Goal: Feedback & Contribution: Submit feedback/report problem

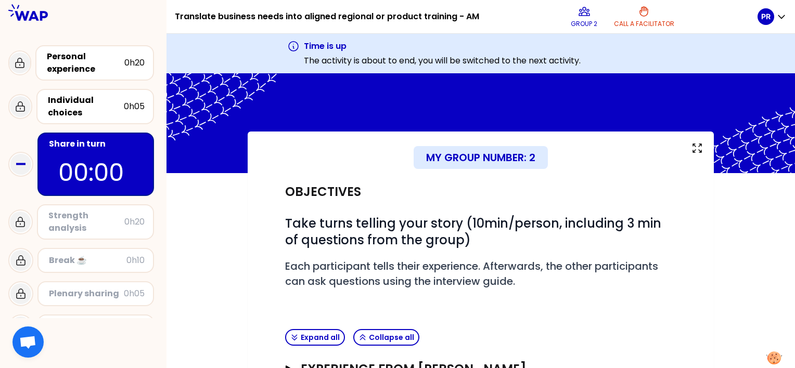
scroll to position [194, 0]
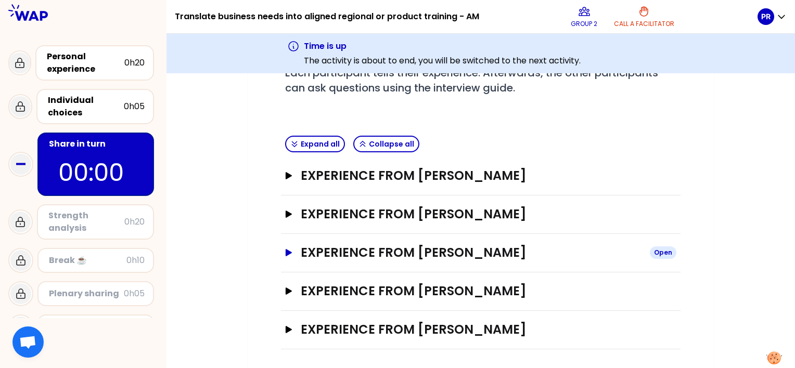
click at [285, 249] on icon "button" at bounding box center [289, 252] width 8 height 7
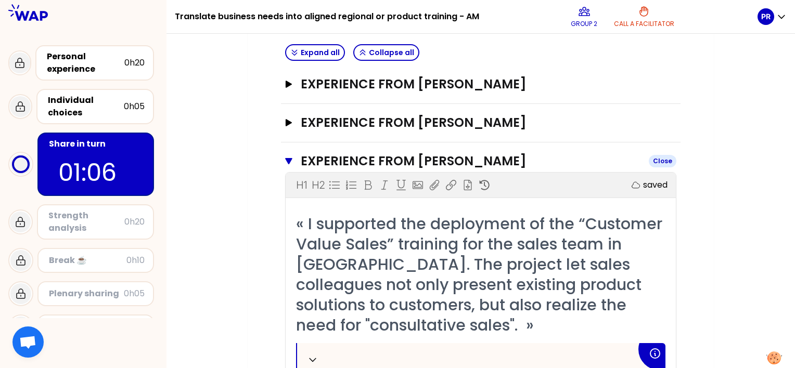
click at [288, 158] on icon "button" at bounding box center [288, 161] width 7 height 6
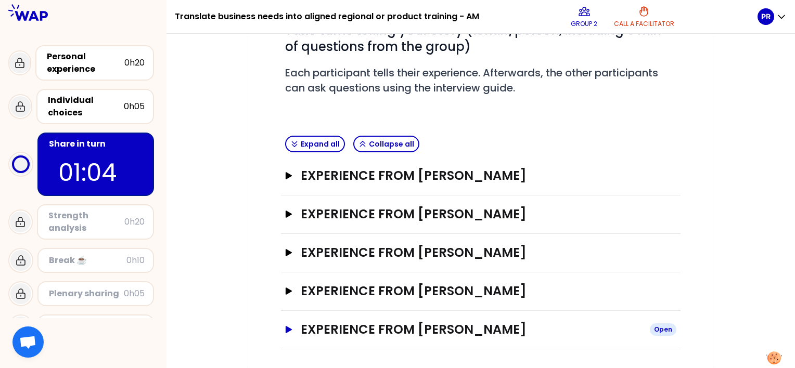
click at [286, 328] on icon "button" at bounding box center [289, 329] width 6 height 7
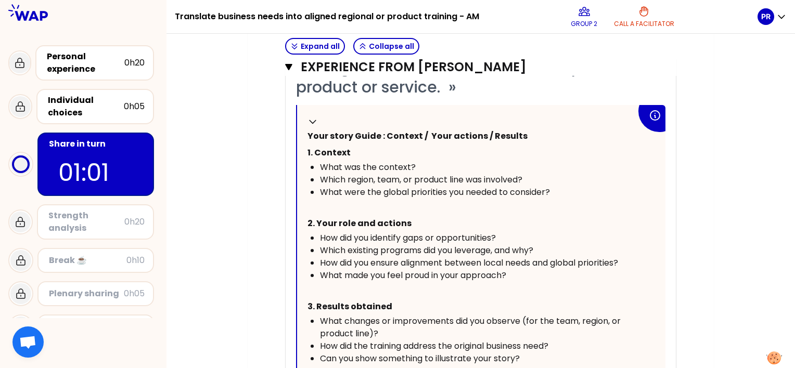
scroll to position [836, 0]
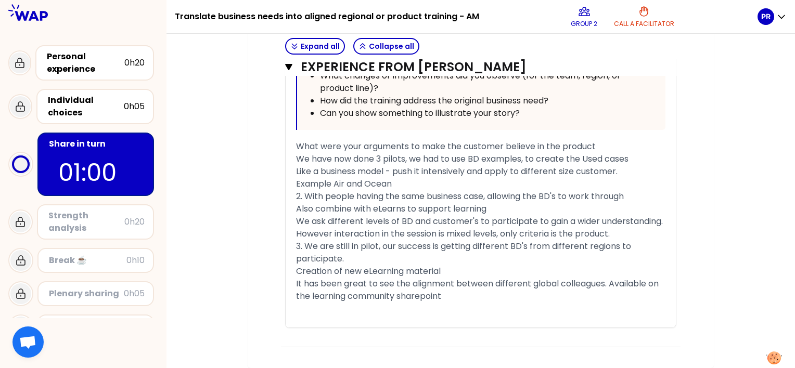
click at [436, 215] on span "We ask different levels of BD and customer's to participate to gain a wider und…" at bounding box center [480, 227] width 369 height 24
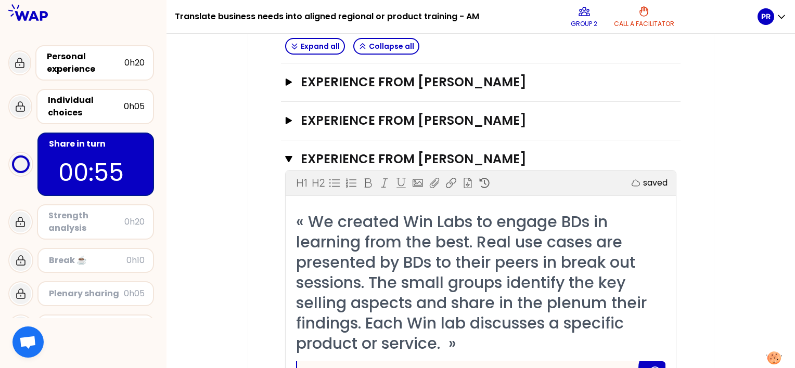
scroll to position [316, 0]
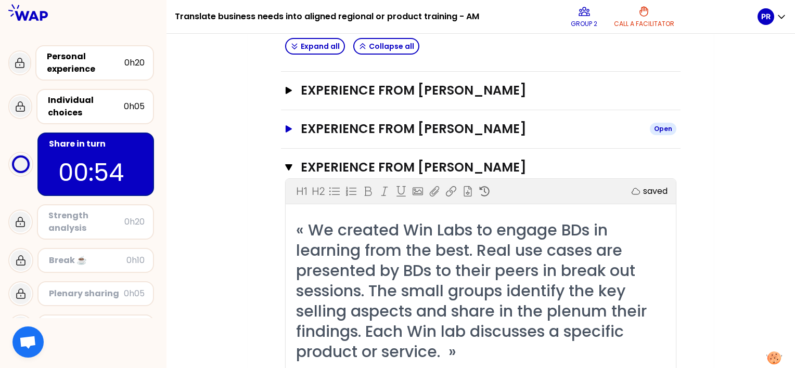
click at [287, 127] on icon "button" at bounding box center [289, 128] width 6 height 7
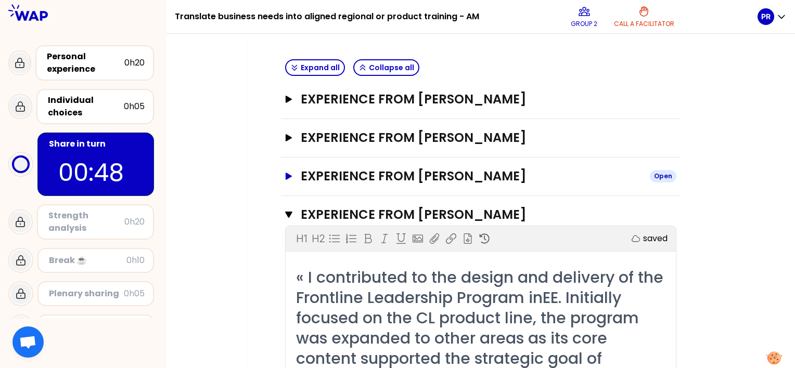
scroll to position [212, 0]
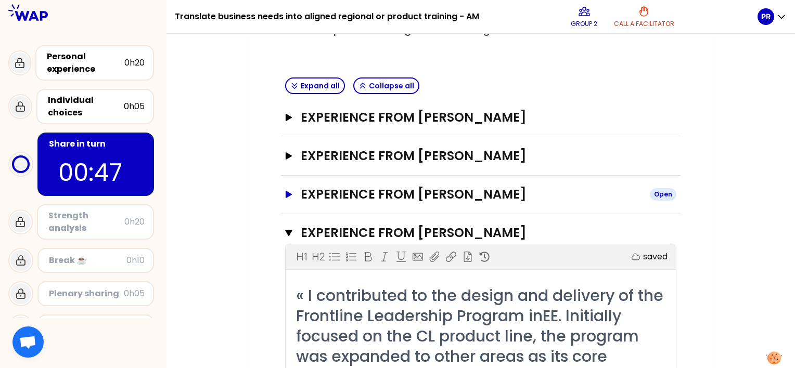
click at [288, 191] on icon "button" at bounding box center [289, 194] width 8 height 7
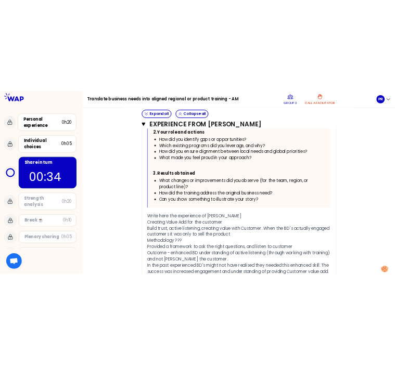
scroll to position [732, 0]
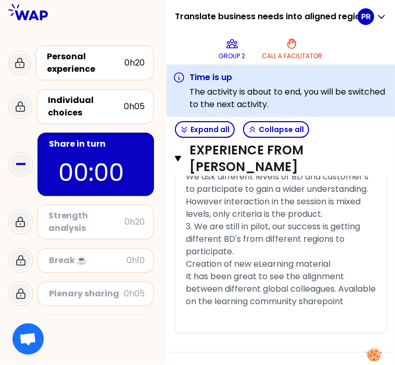
scroll to position [4010, 0]
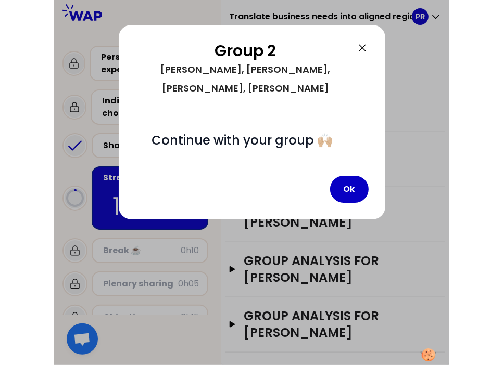
scroll to position [559, 0]
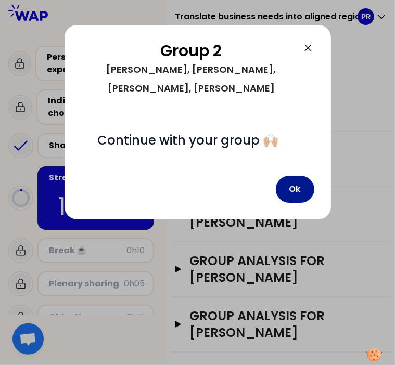
click at [287, 176] on button "Ok" at bounding box center [295, 189] width 38 height 27
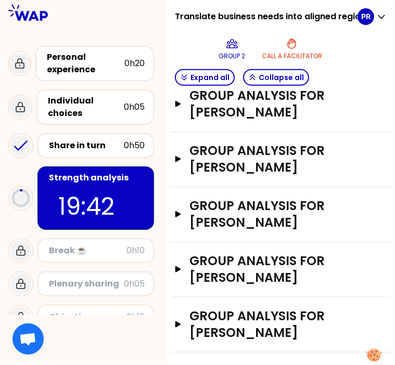
scroll to position [438, 0]
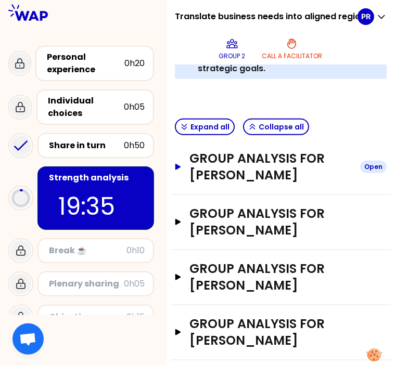
click at [181, 170] on icon "button" at bounding box center [178, 167] width 6 height 6
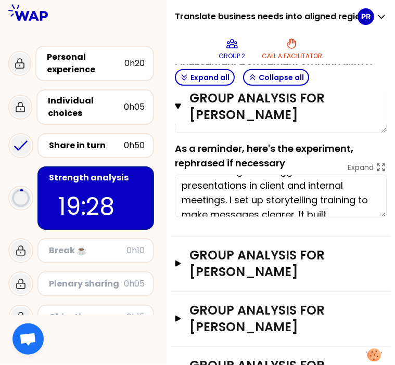
scroll to position [0, 0]
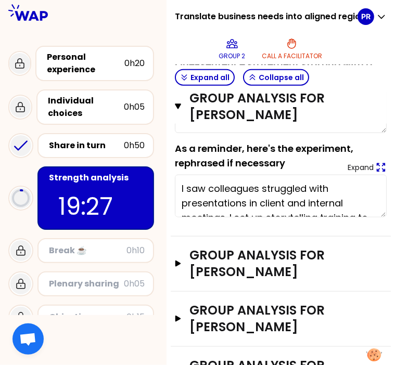
click at [375, 173] on icon at bounding box center [380, 167] width 11 height 11
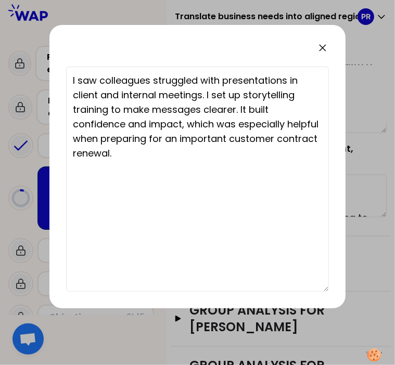
click at [323, 50] on icon at bounding box center [322, 48] width 12 height 12
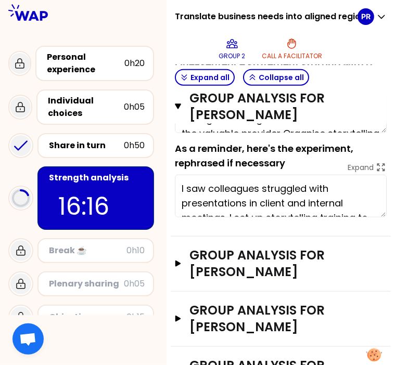
type textarea "Organise storytelling training to deliver a stronger message to customers in co…"
click at [181, 267] on icon "button" at bounding box center [178, 264] width 6 height 6
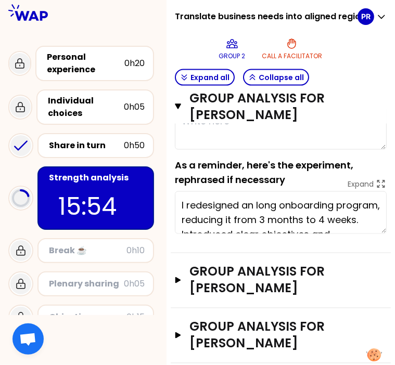
scroll to position [854, 0]
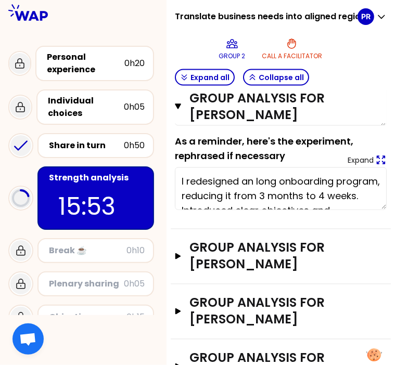
click at [375, 166] on icon at bounding box center [380, 159] width 11 height 11
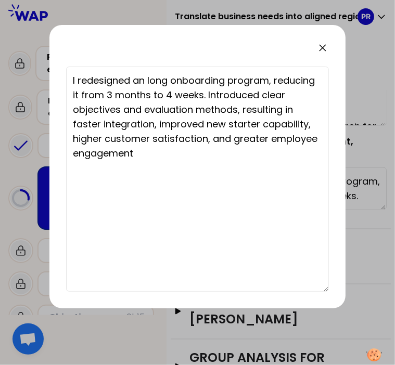
type textarea "Redesign the onboarding program to provide better experience for new joiners wi…"
click at [325, 48] on icon at bounding box center [322, 48] width 12 height 12
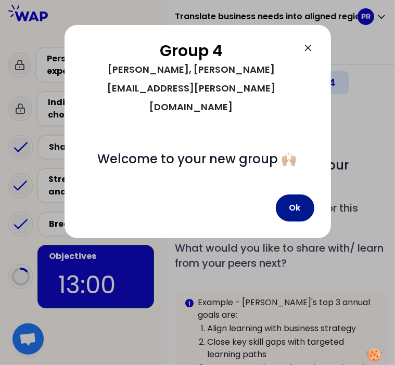
click at [299, 195] on button "Ok" at bounding box center [295, 208] width 38 height 27
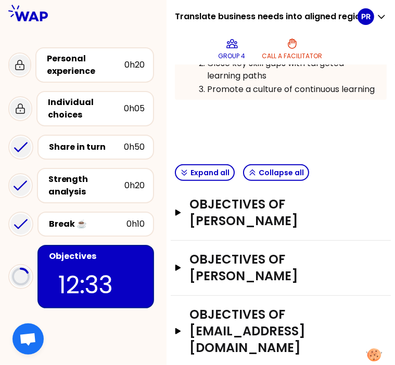
scroll to position [295, 0]
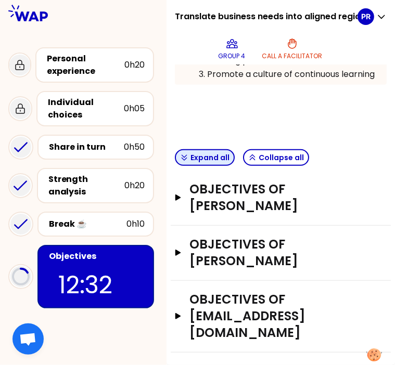
click at [216, 166] on button "Expand all" at bounding box center [205, 157] width 60 height 17
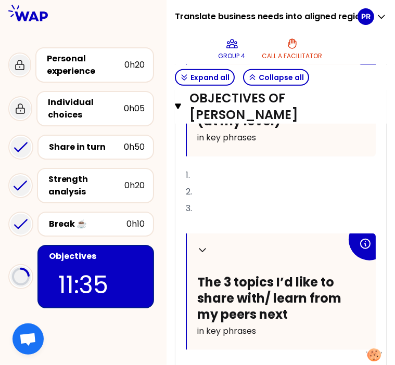
scroll to position [503, 0]
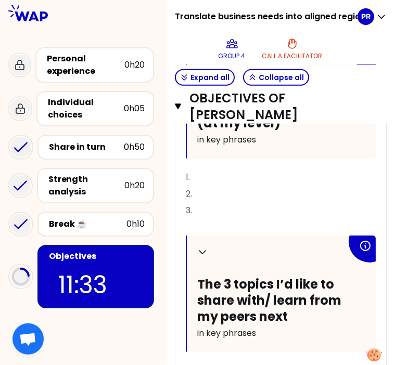
click at [235, 186] on p "1." at bounding box center [281, 177] width 190 height 17
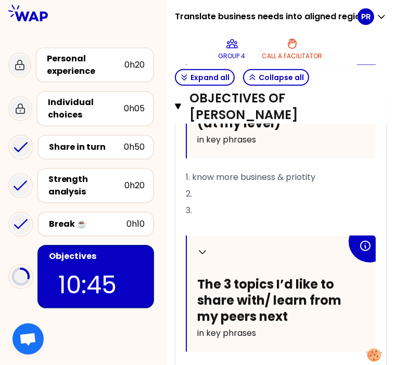
click at [285, 183] on span "1. know more business & priotity" at bounding box center [251, 177] width 130 height 12
click at [352, 183] on span "1. know more business situation & priotity" at bounding box center [269, 177] width 166 height 12
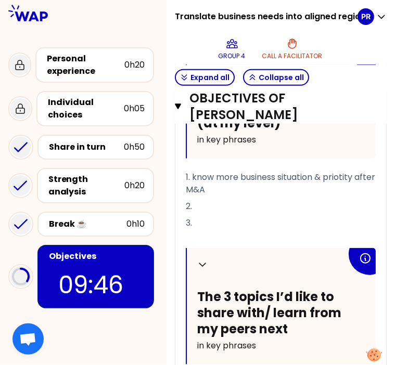
click at [244, 213] on p "2." at bounding box center [281, 206] width 190 height 17
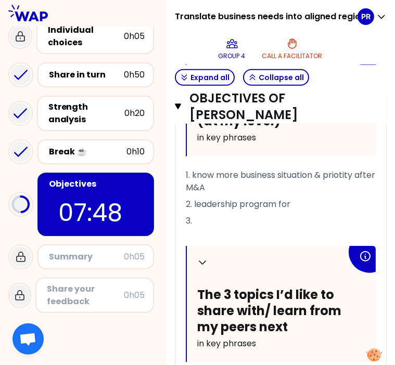
scroll to position [508, 0]
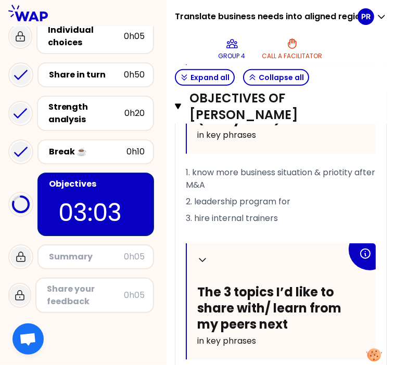
click at [218, 224] on span "3. hire internal trainers" at bounding box center [232, 218] width 92 height 12
click at [302, 210] on p "2. leadership program for" at bounding box center [281, 202] width 190 height 17
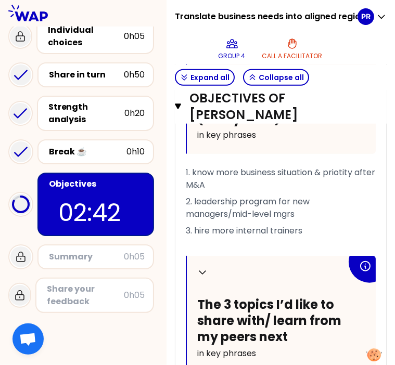
scroll to position [664, 0]
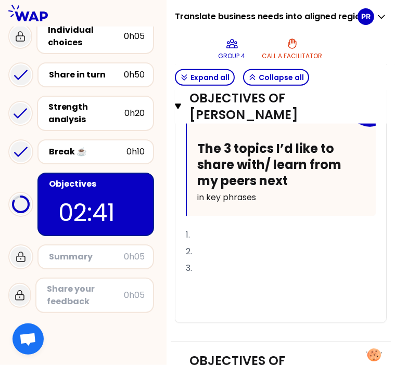
click at [249, 242] on p "1." at bounding box center [281, 235] width 190 height 17
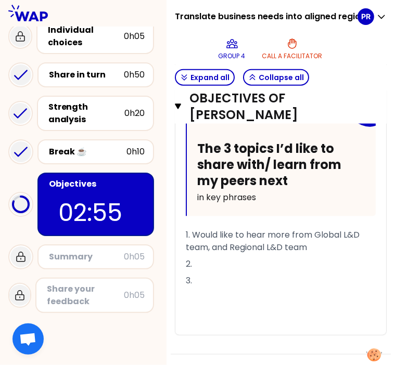
click at [299, 245] on span "1. Would like to hear more from Global L&D team, and Regional L&D team" at bounding box center [274, 241] width 176 height 24
click at [299, 246] on span "1. Would like to hear more from Global L&D team, and Regional L&D team" at bounding box center [275, 241] width 178 height 24
click at [329, 253] on span "1. Would like to hear more from Global L&D team, and Regional L&D team" at bounding box center [275, 241] width 178 height 24
drag, startPoint x: 298, startPoint y: 243, endPoint x: 312, endPoint y: 246, distance: 13.7
click at [299, 243] on span "1. Would like to hear more from Global L&D team, and Regional L&D team" at bounding box center [275, 241] width 178 height 24
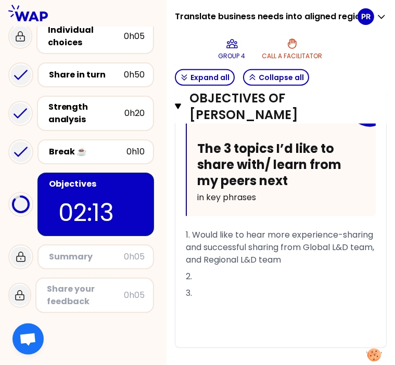
click at [311, 302] on p "3." at bounding box center [281, 293] width 190 height 17
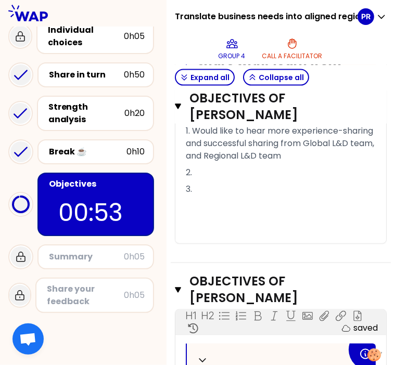
scroll to position [703, 0]
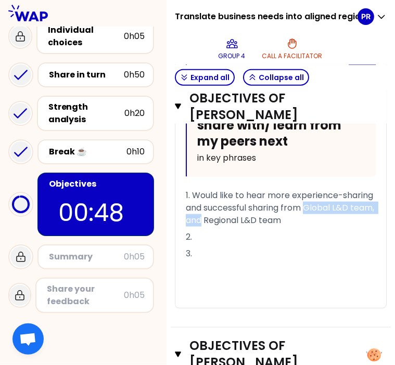
drag, startPoint x: 281, startPoint y: 230, endPoint x: 194, endPoint y: 235, distance: 87.5
click at [192, 234] on div "Collapse My top 3 priority objectives for this year (at my level) in key phrase…" at bounding box center [280, 75] width 211 height 466
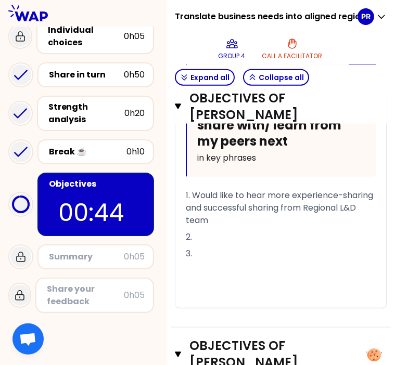
click at [287, 229] on p "1. Would like to hear more experience-sharing and successful sharing from Regio…" at bounding box center [281, 208] width 190 height 42
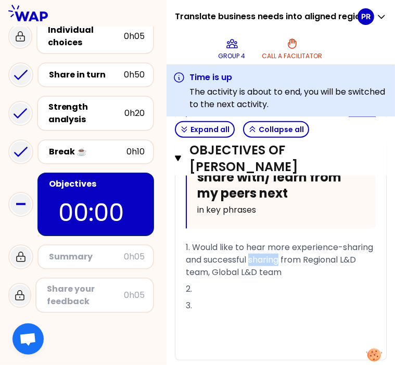
drag, startPoint x: 291, startPoint y: 271, endPoint x: 322, endPoint y: 272, distance: 30.7
click at [322, 272] on span "1. Would like to hear more experience-sharing and successful sharing from Regio…" at bounding box center [280, 259] width 189 height 37
click at [310, 298] on p "2." at bounding box center [281, 289] width 190 height 17
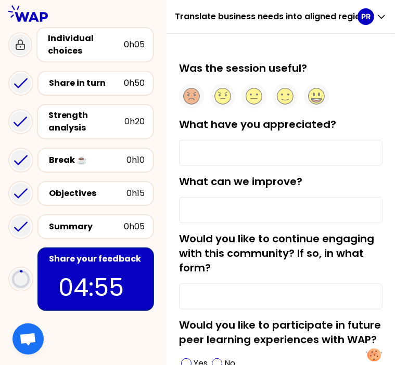
scroll to position [63, 0]
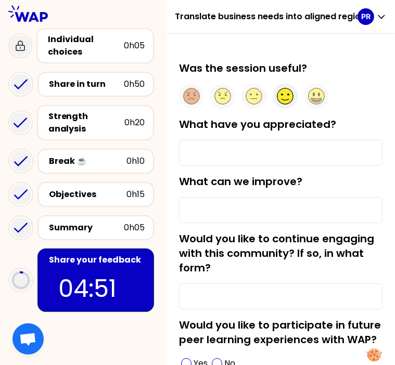
click at [293, 96] on circle at bounding box center [285, 96] width 16 height 16
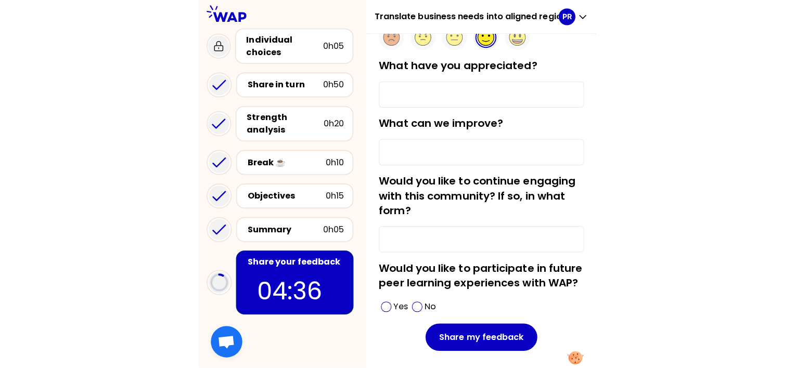
scroll to position [0, 0]
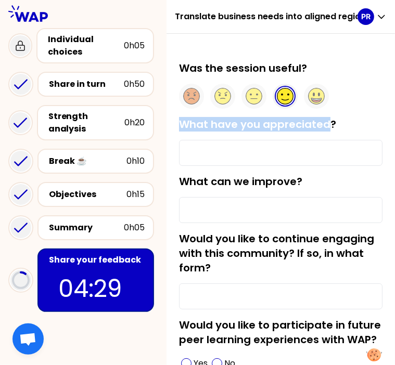
drag, startPoint x: 334, startPoint y: 124, endPoint x: 189, endPoint y: 126, distance: 145.1
click at [189, 126] on label "What have you appreciated?" at bounding box center [257, 124] width 157 height 15
copy label "What have you appreciated"
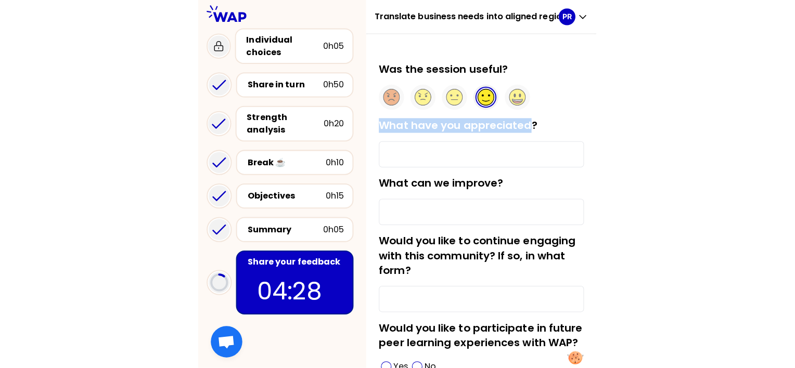
scroll to position [60, 0]
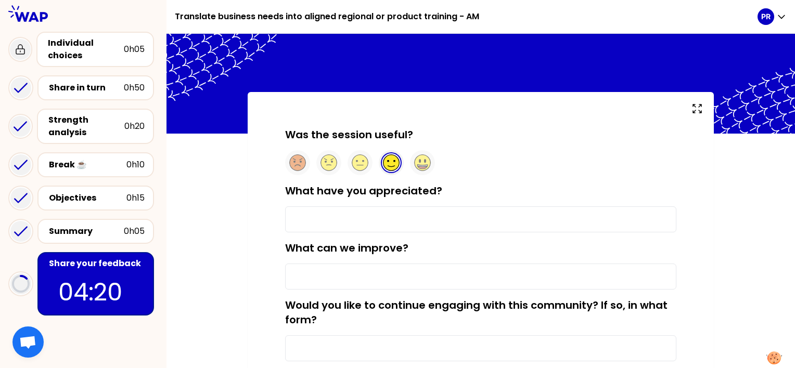
click at [381, 221] on input "What have you appreciated?" at bounding box center [480, 220] width 391 height 26
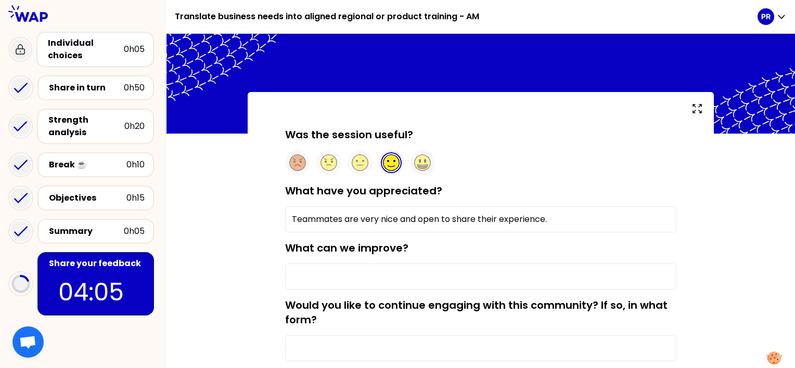
type input "Teammates are very nice and open to share their experience."
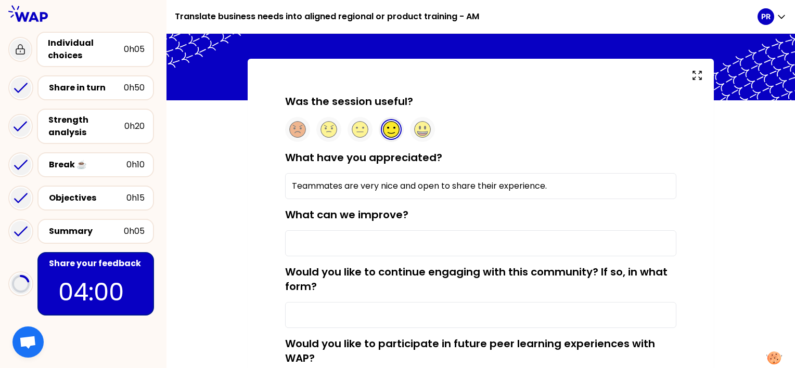
scroll to position [52, 0]
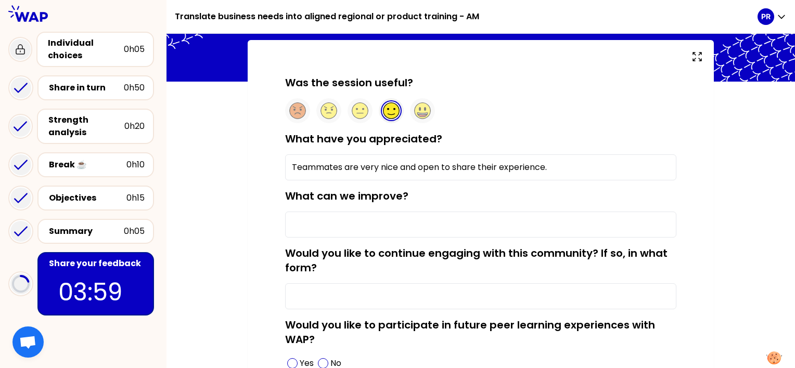
click at [370, 222] on input "What can we improve?" at bounding box center [480, 225] width 391 height 26
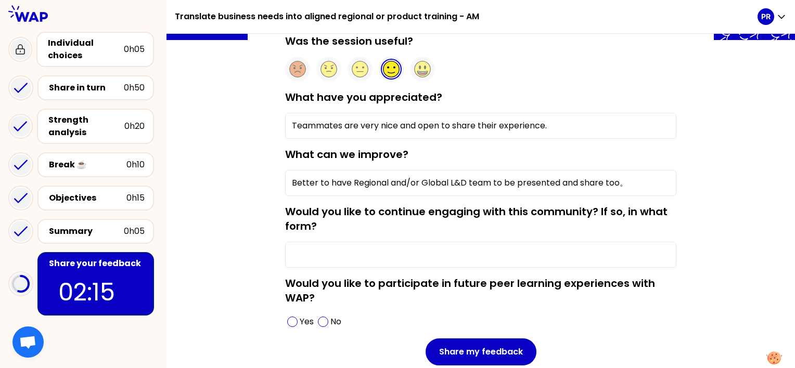
scroll to position [104, 0]
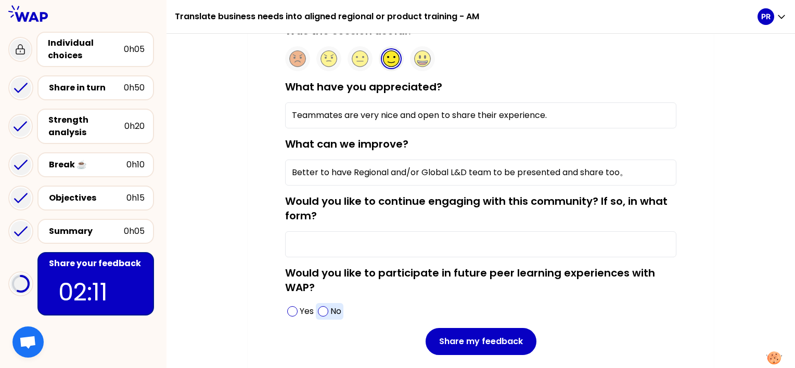
click at [323, 311] on span at bounding box center [323, 311] width 10 height 10
click at [649, 169] on input "Better to have Regional and/or Global L&D team to be presented and share too。" at bounding box center [480, 173] width 391 height 26
type input "Better to have Regional and/or Global L&D team to be presented and share too."
click at [327, 250] on input "Would you like to continue engaging with this community? If so, in what form?" at bounding box center [480, 244] width 391 height 26
type input "D"
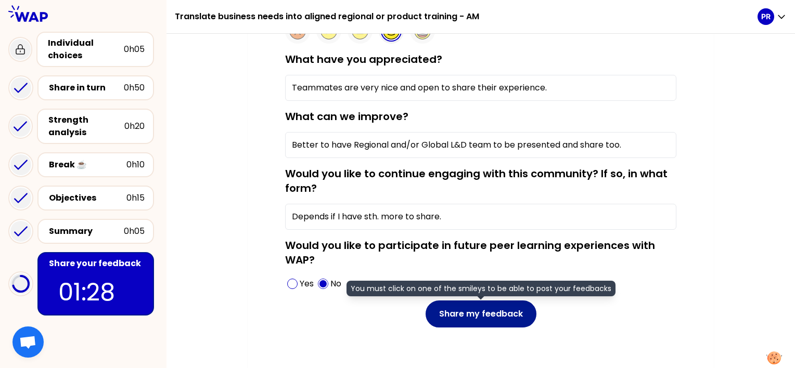
scroll to position [144, 0]
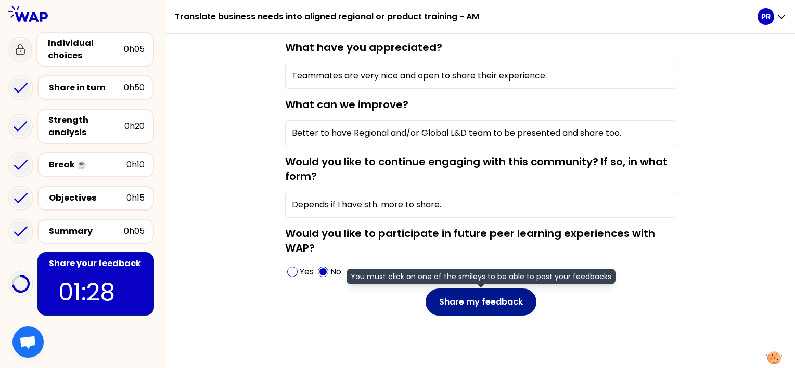
type input "Depends if I have sth. more to share."
click at [491, 295] on button "Share my feedback" at bounding box center [481, 302] width 111 height 27
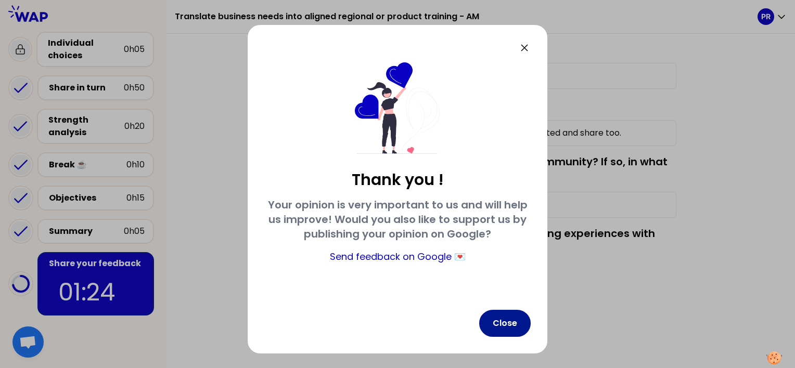
click at [510, 323] on button "Close" at bounding box center [504, 323] width 51 height 27
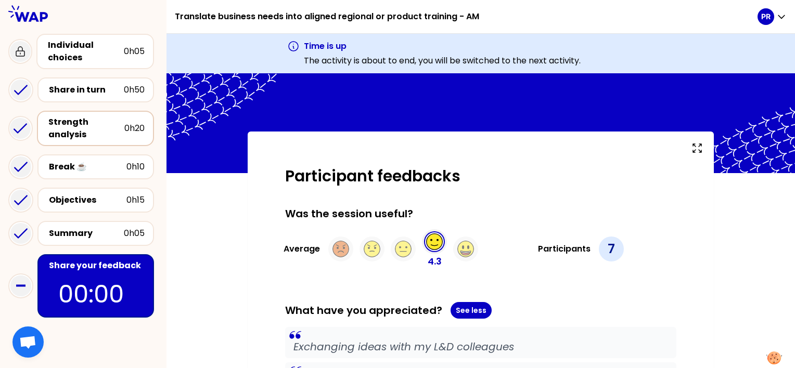
scroll to position [60, 0]
